Goal: Navigation & Orientation: Find specific page/section

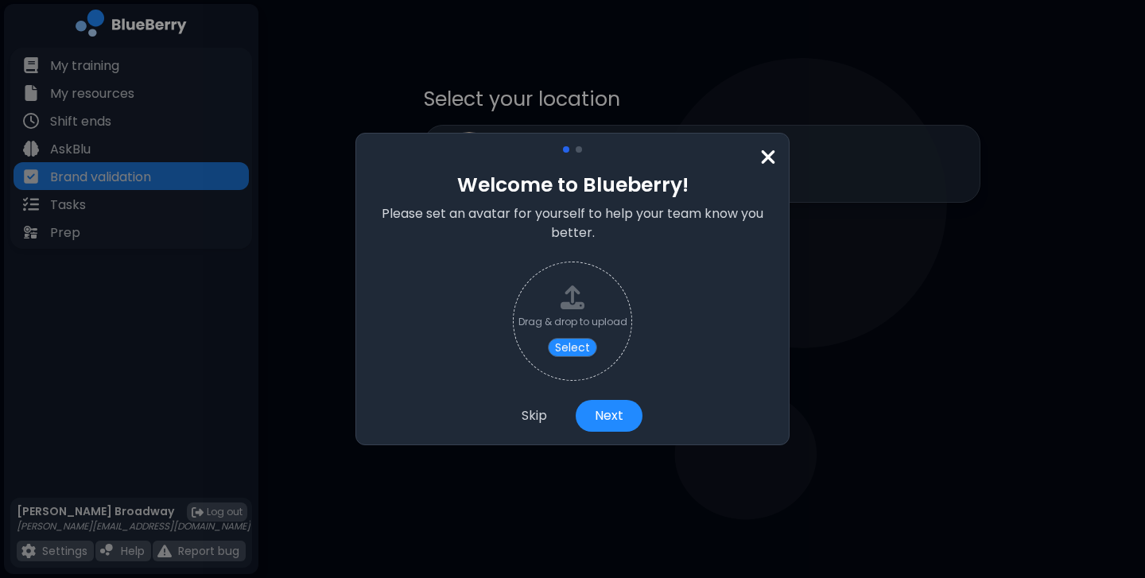
click at [770, 156] on img at bounding box center [768, 156] width 16 height 21
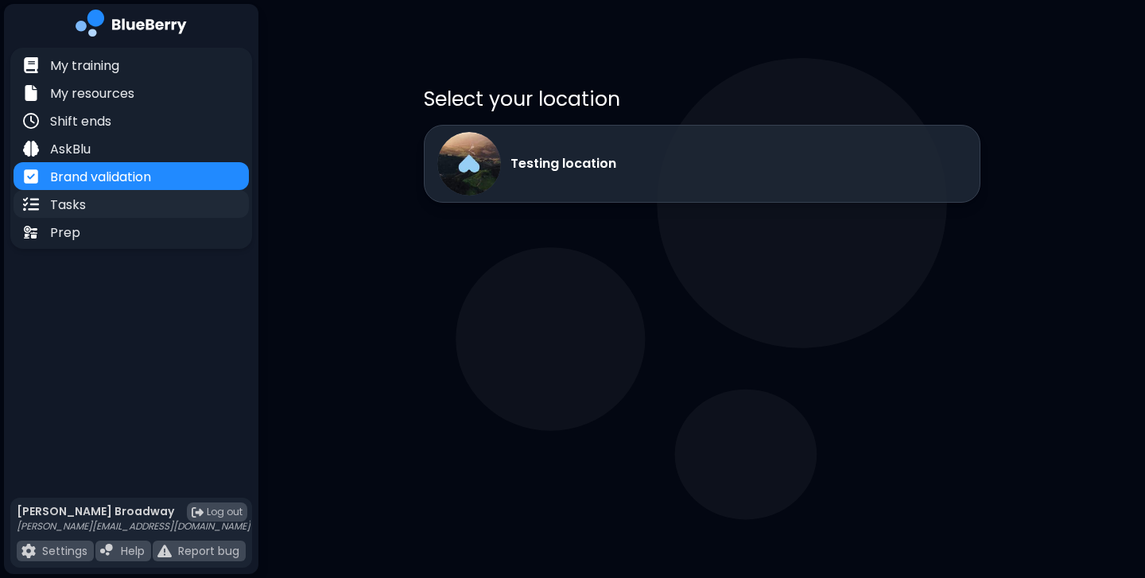
click at [115, 211] on div "Tasks" at bounding box center [131, 204] width 235 height 28
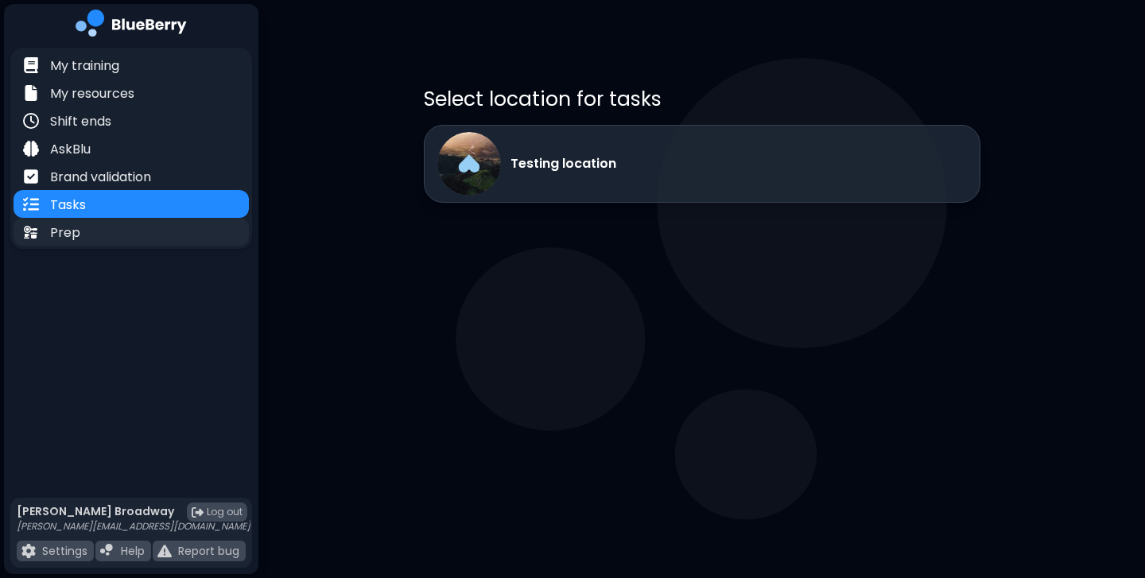
click at [101, 229] on div "Prep" at bounding box center [131, 232] width 235 height 28
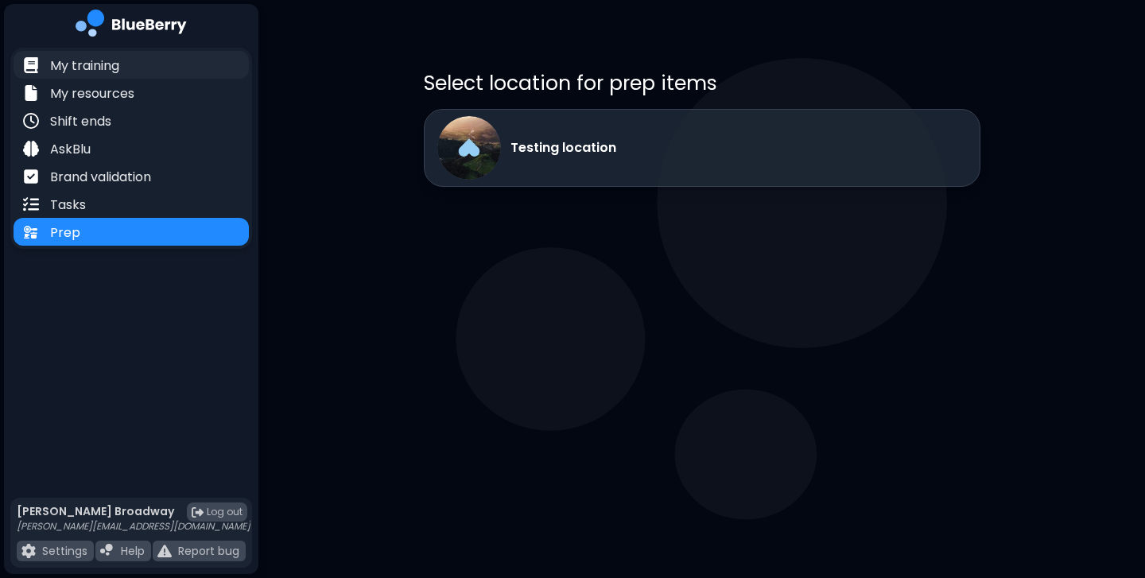
click at [122, 64] on div "My training" at bounding box center [131, 65] width 235 height 28
